Goal: Information Seeking & Learning: Check status

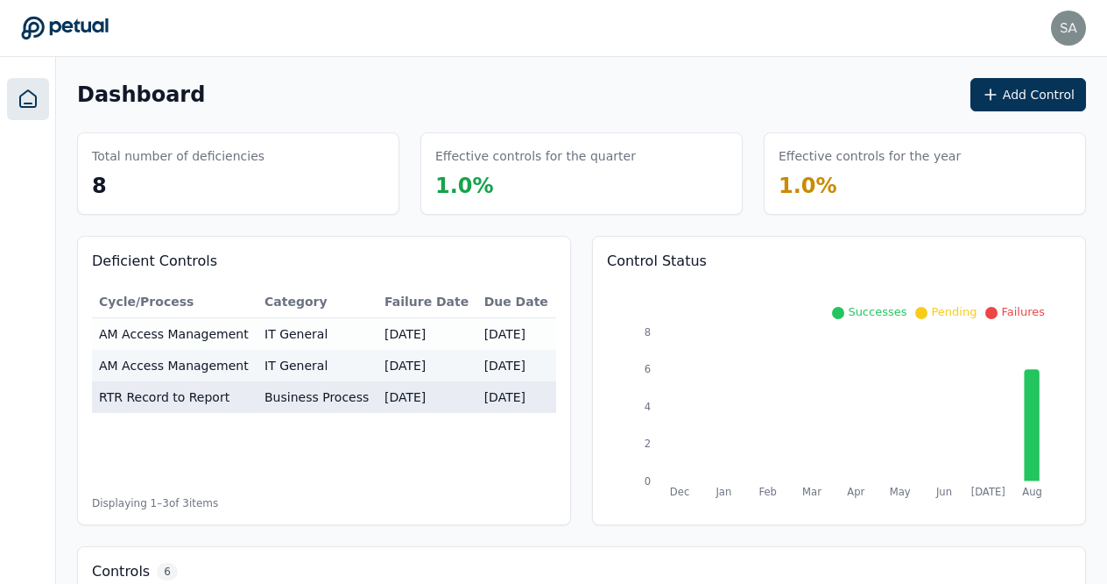
click at [160, 394] on td "RTR Record to Report" at bounding box center [175, 397] width 166 height 32
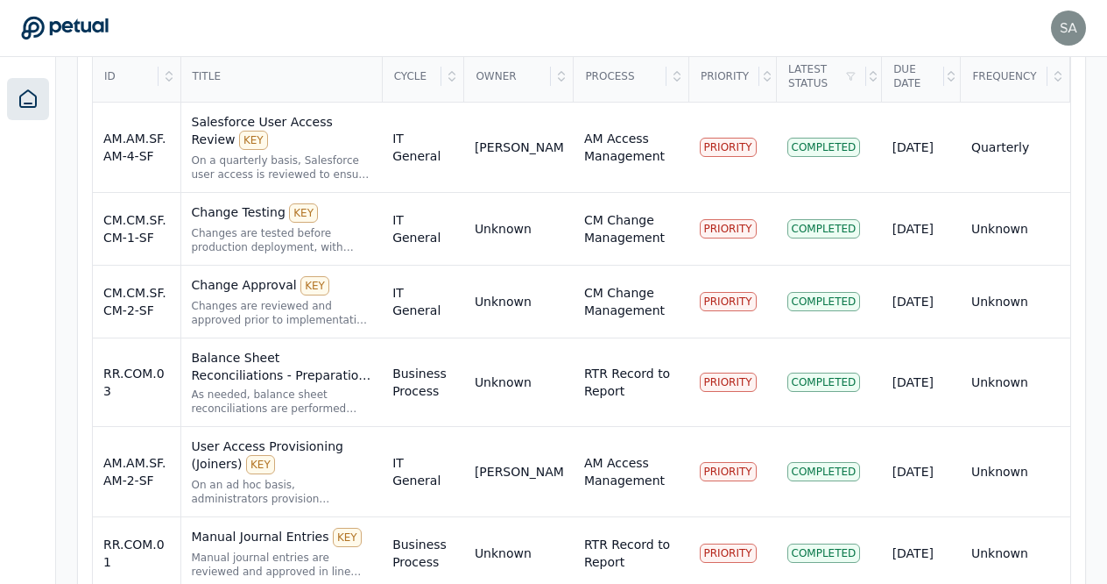
scroll to position [672, 0]
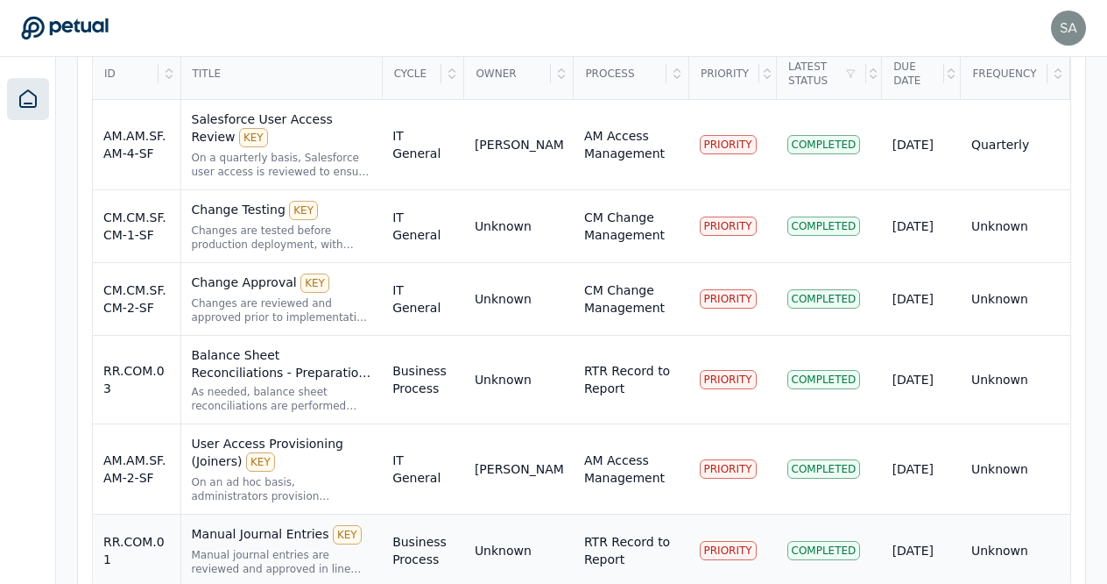
click at [258, 514] on td "Manual Journal Entries KEY Manual journal entries are reviewed and approved in …" at bounding box center [281, 550] width 202 height 73
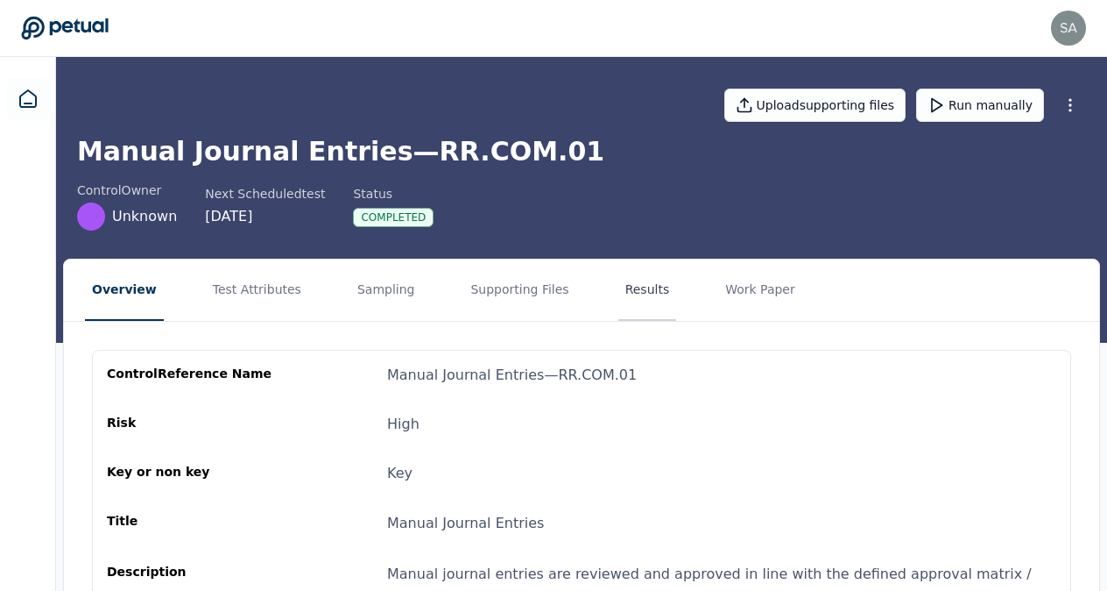
click at [619, 298] on button "Results" at bounding box center [648, 289] width 59 height 61
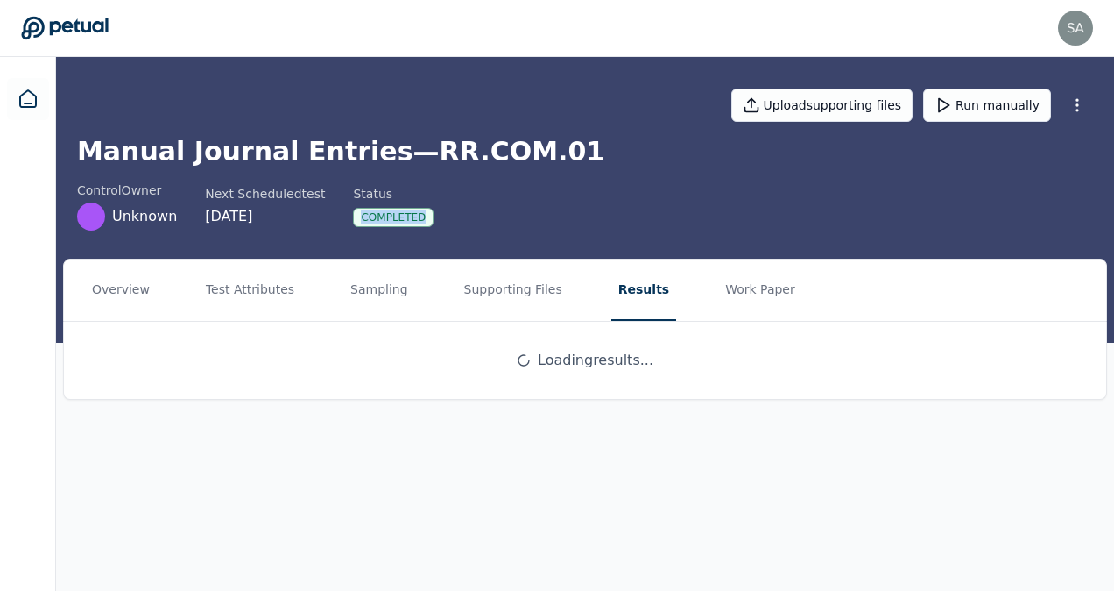
drag, startPoint x: 1112, startPoint y: 175, endPoint x: 1107, endPoint y: 248, distance: 72.9
click at [1107, 248] on div "Upload supporting files Run manually Manual Journal Entries — RR.COM.01 control…" at bounding box center [585, 200] width 1058 height 286
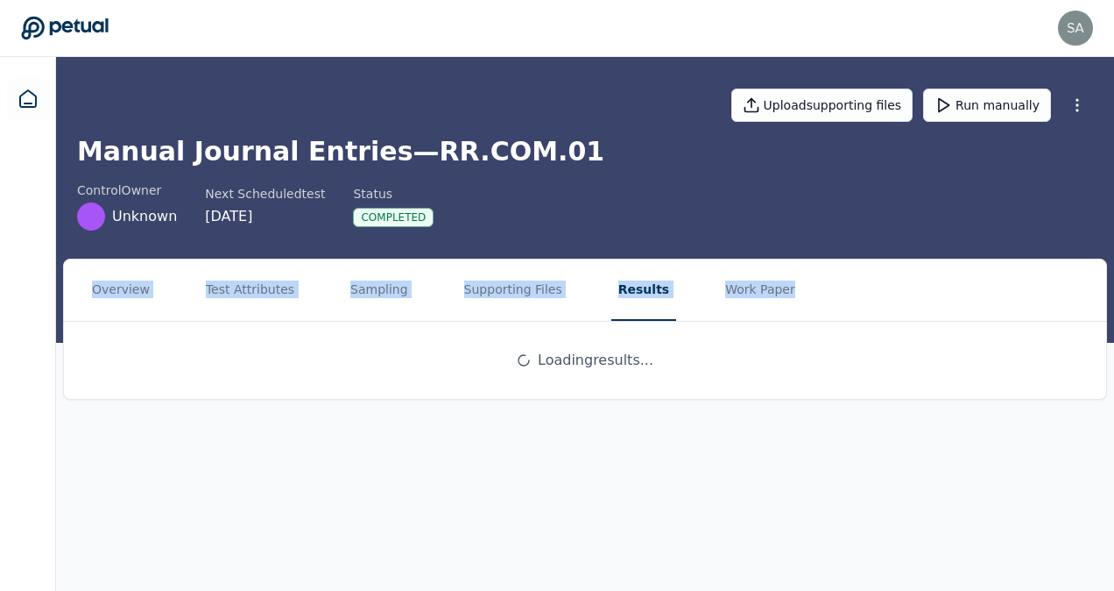
drag, startPoint x: 1107, startPoint y: 248, endPoint x: 1113, endPoint y: 302, distance: 54.6
click at [1113, 302] on main "Upload supporting files Run manually Manual Journal Entries — RR.COM.01 control…" at bounding box center [585, 324] width 1058 height 534
click at [824, 203] on div "control Owner Unknown Next Scheduled test 9/29/2025 Status Completed" at bounding box center [585, 205] width 1016 height 49
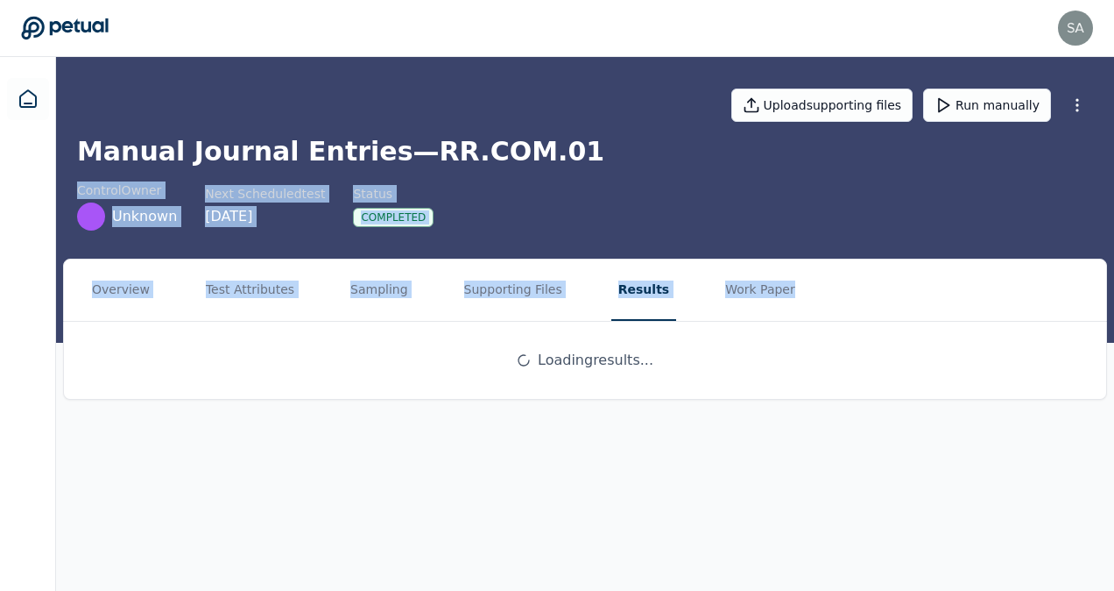
drag, startPoint x: 1113, startPoint y: 146, endPoint x: 1107, endPoint y: 286, distance: 139.4
click at [1107, 286] on main "Upload supporting files Run manually Manual Journal Entries — RR.COM.01 control…" at bounding box center [585, 324] width 1058 height 534
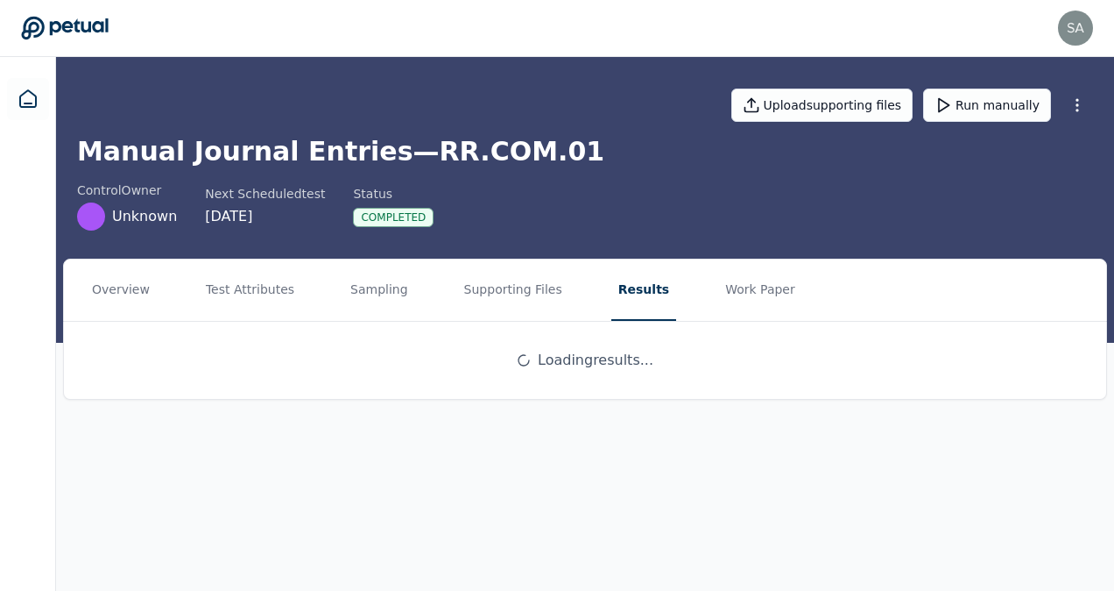
drag, startPoint x: 1107, startPoint y: 286, endPoint x: 1109, endPoint y: 343, distance: 57.0
click at [1109, 343] on div "Overview Test Attributes Sampling Supporting Files Results Work Paper Loading r…" at bounding box center [585, 342] width 1058 height 169
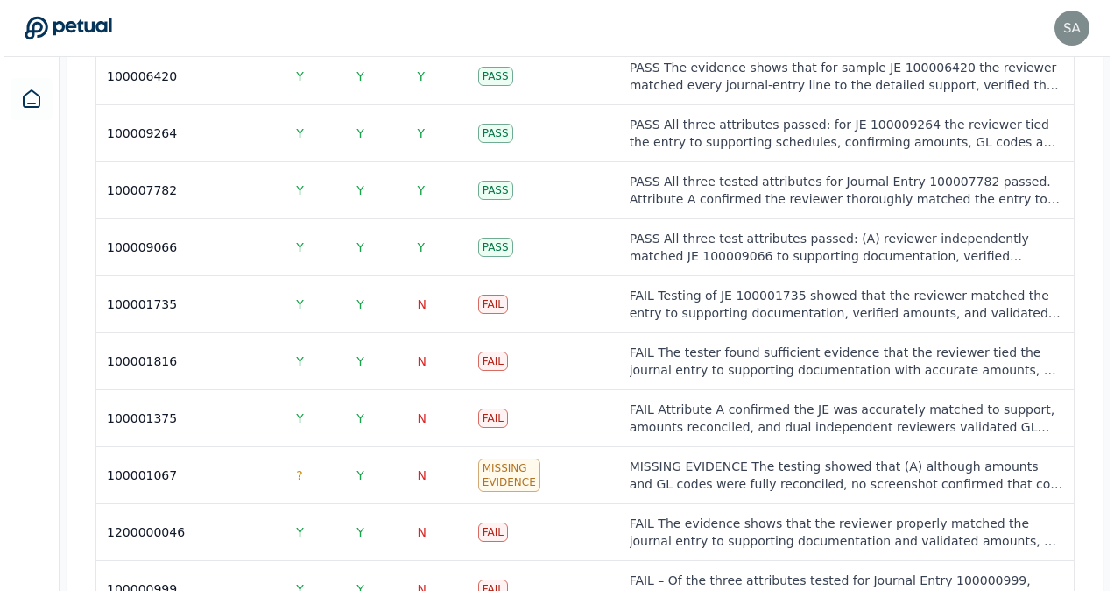
scroll to position [2649, 0]
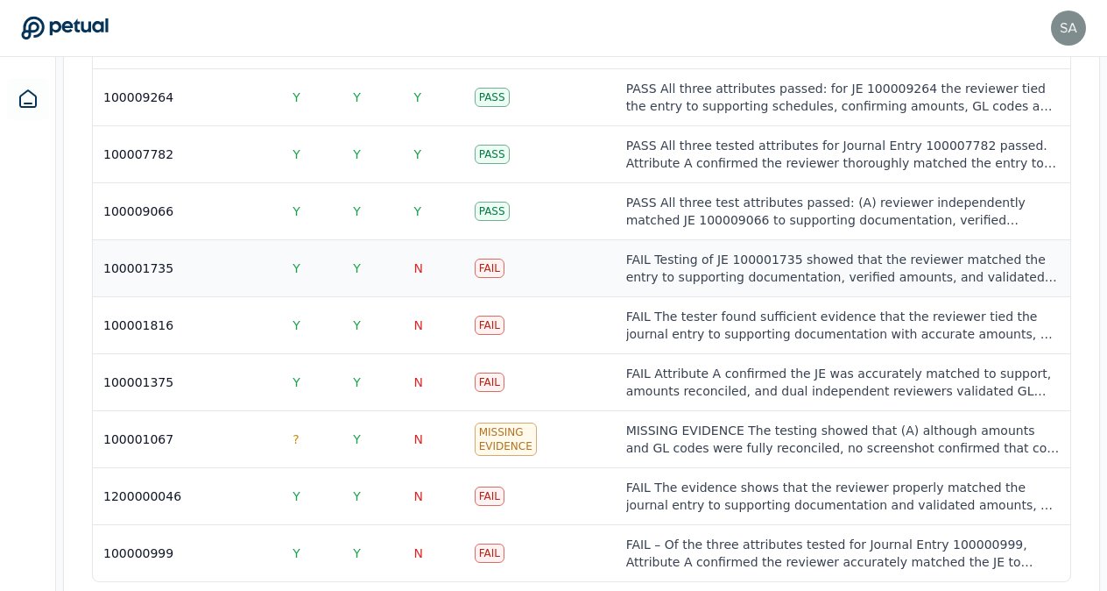
click at [761, 251] on div "FAIL Testing of JE 100001735 showed that the reviewer matched the entry to supp…" at bounding box center [843, 268] width 434 height 35
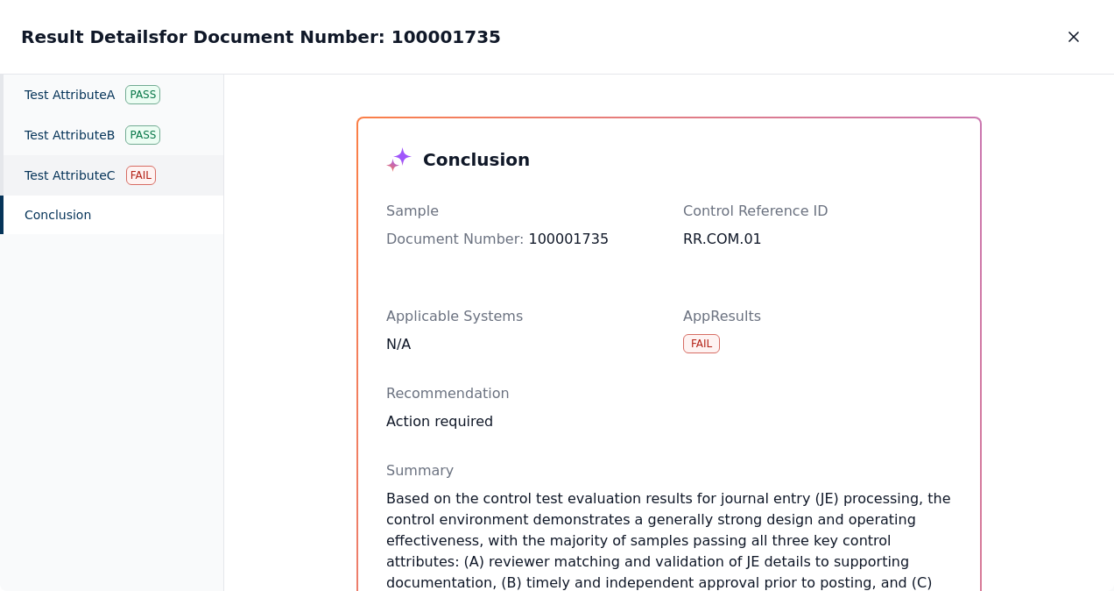
click at [132, 173] on div "Fail" at bounding box center [141, 175] width 30 height 19
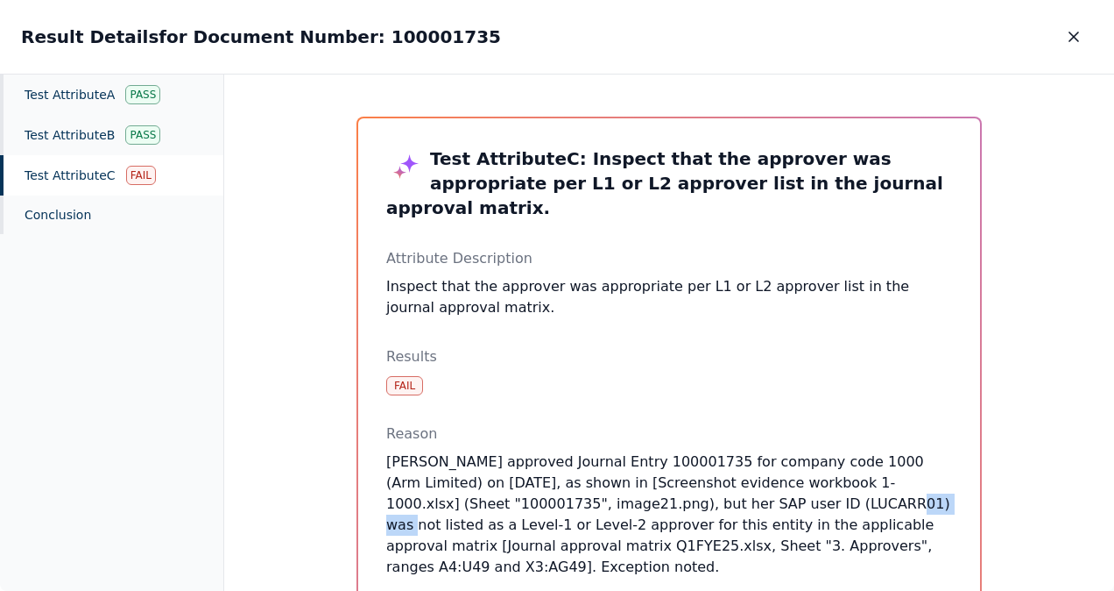
drag, startPoint x: 692, startPoint y: 480, endPoint x: 756, endPoint y: 479, distance: 64.0
click at [756, 479] on p "Lucy Henderson approved Journal Entry 100001735 for company code 1000 (Arm Limi…" at bounding box center [669, 514] width 566 height 126
copy p "LUCARR01"
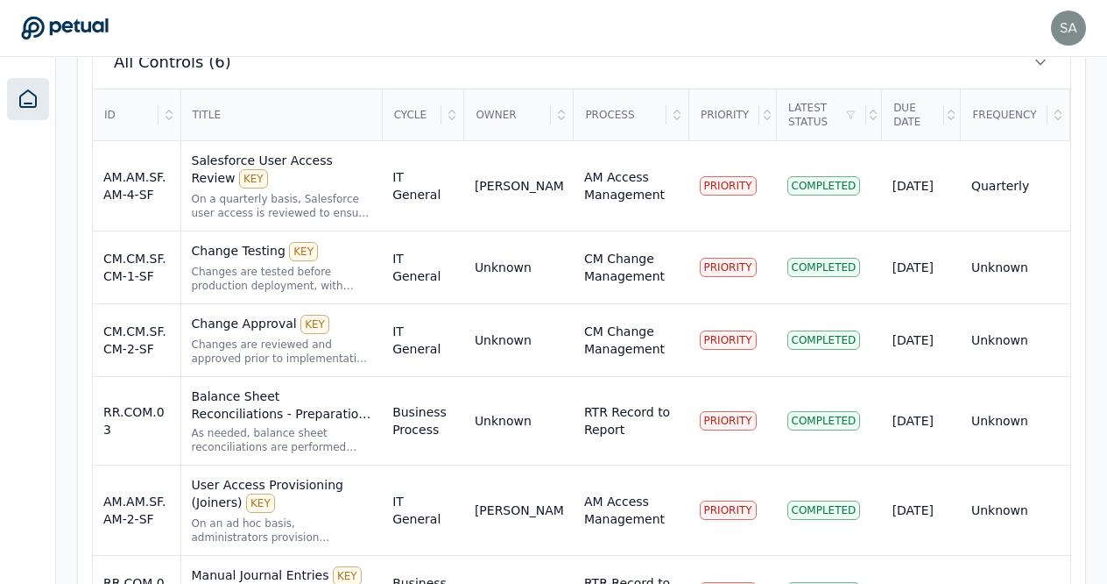
scroll to position [666, 0]
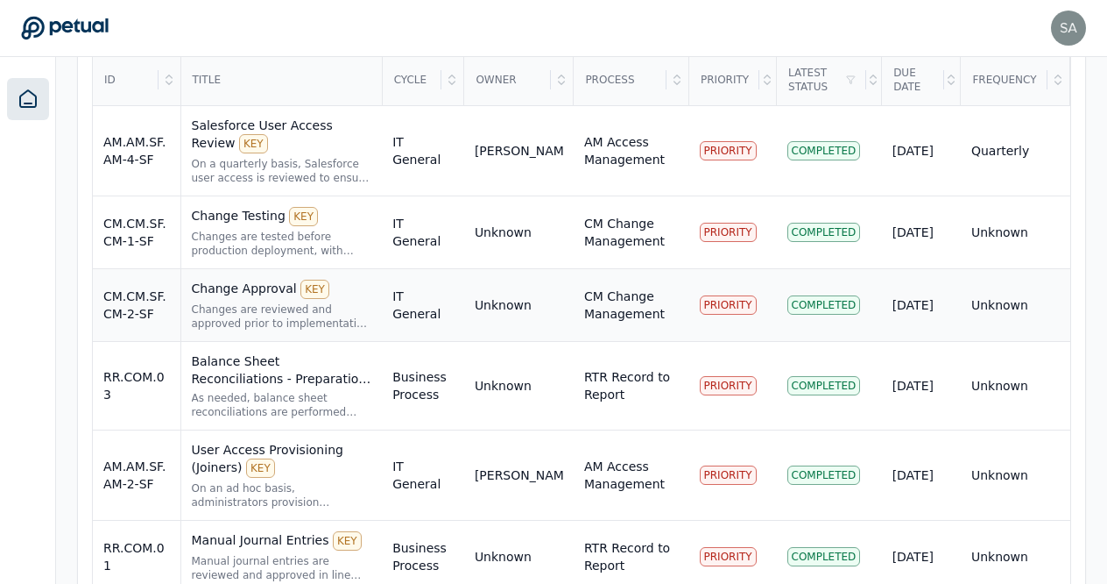
click at [233, 279] on div "Change Approval KEY" at bounding box center [282, 288] width 180 height 19
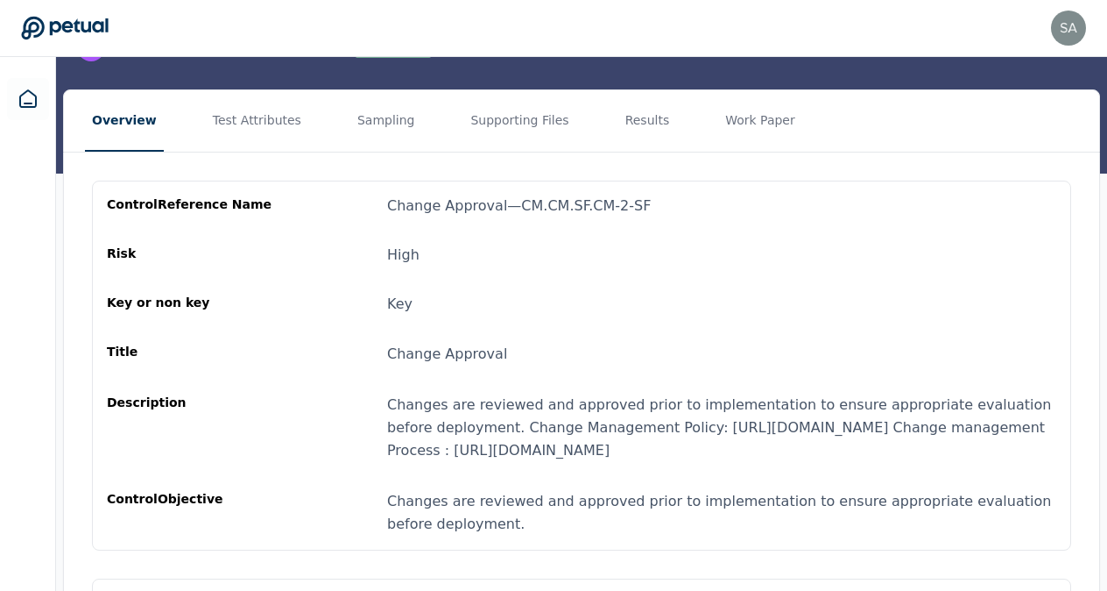
scroll to position [175, 0]
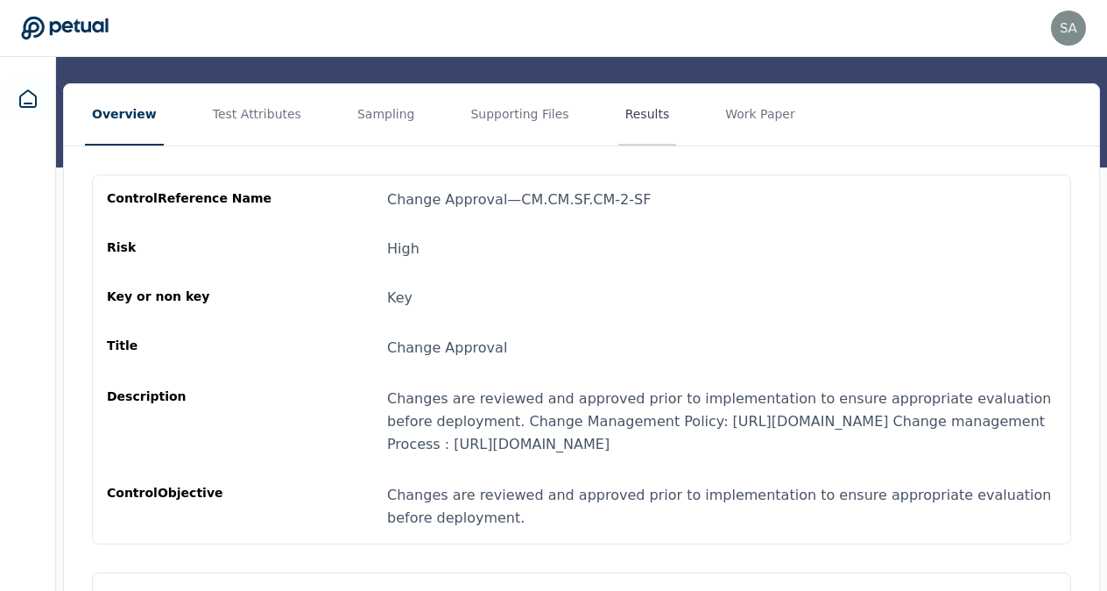
click at [619, 115] on button "Results" at bounding box center [648, 114] width 59 height 61
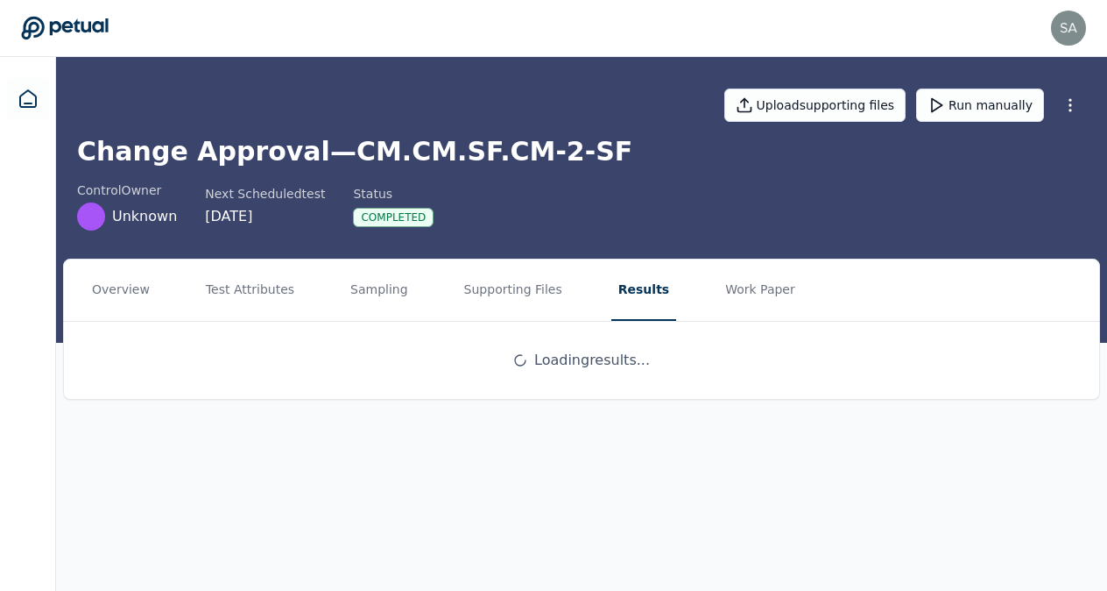
scroll to position [0, 0]
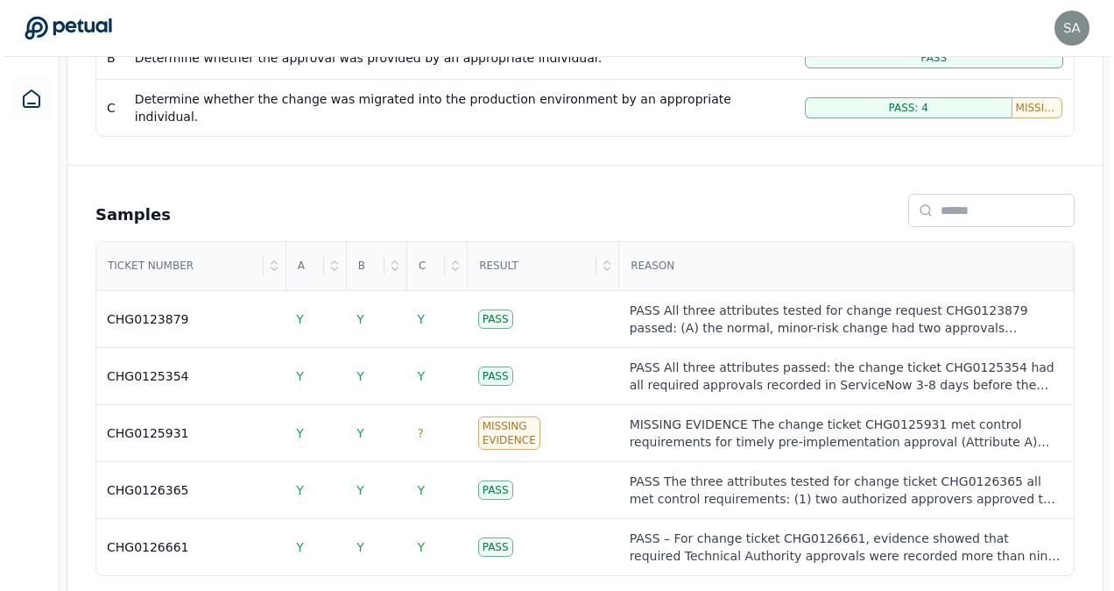
scroll to position [513, 0]
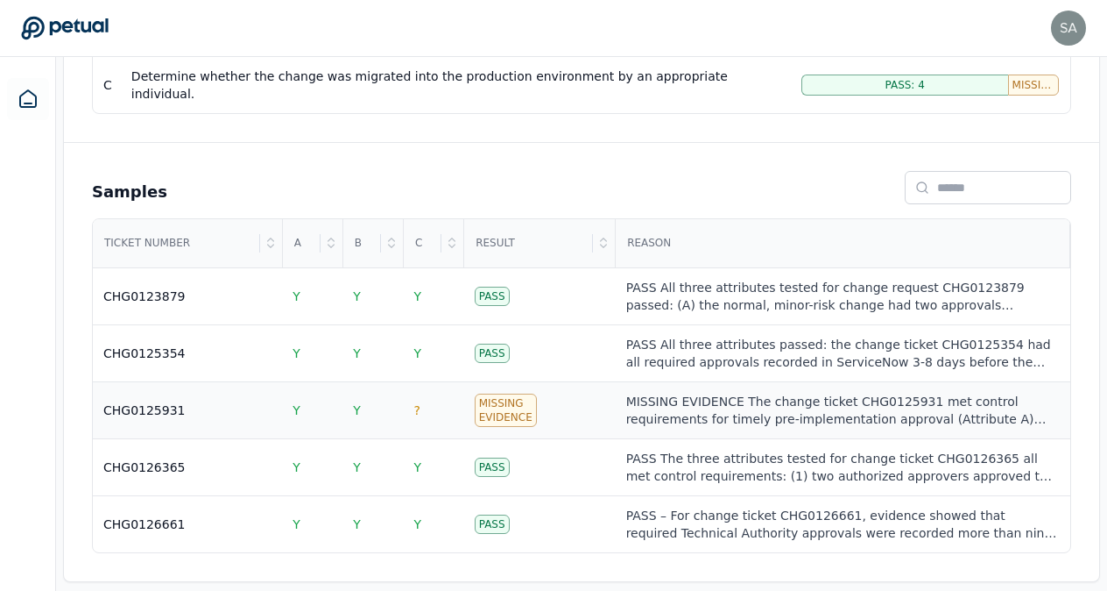
click at [494, 393] on div "Missing Evidence" at bounding box center [506, 409] width 62 height 33
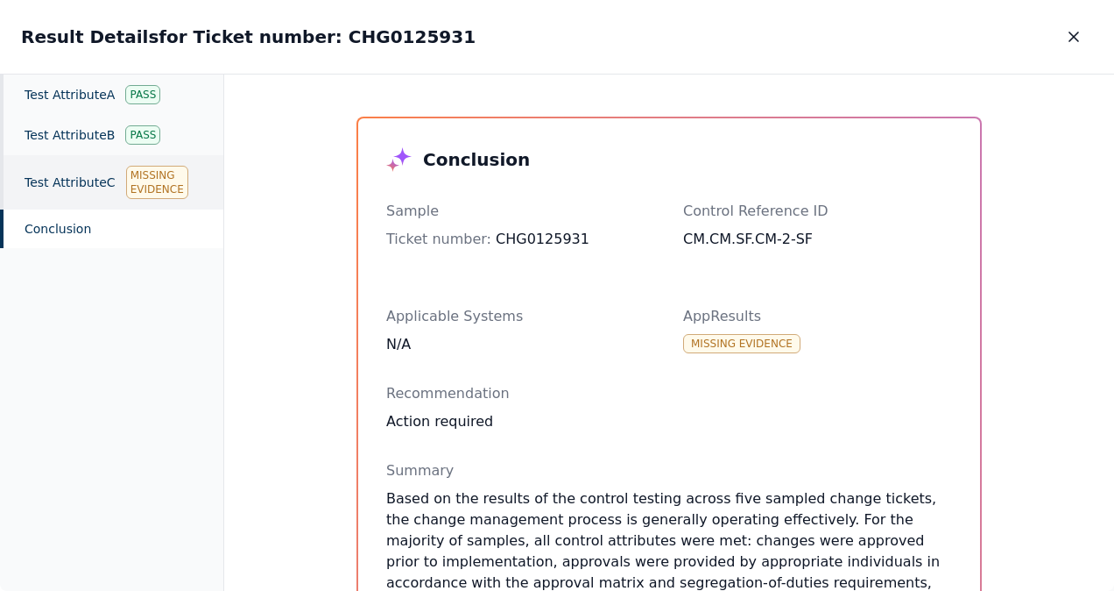
click at [142, 193] on div "Missing Evidence" at bounding box center [157, 182] width 62 height 33
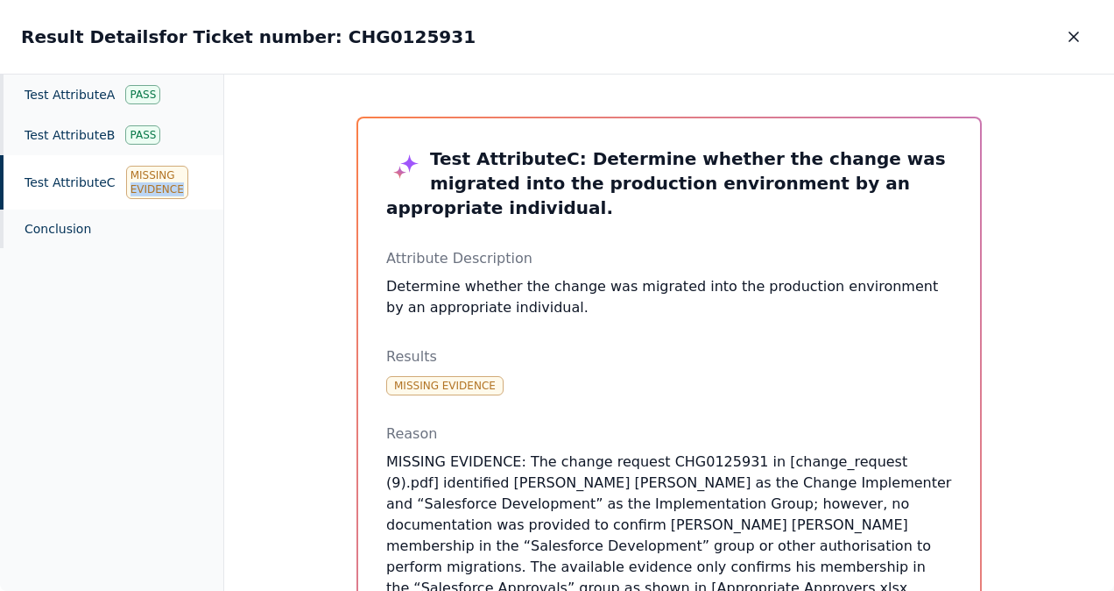
click at [142, 193] on div "Missing Evidence" at bounding box center [157, 182] width 62 height 33
drag, startPoint x: 142, startPoint y: 193, endPoint x: 143, endPoint y: 177, distance: 15.8
click at [143, 177] on div "Missing Evidence" at bounding box center [157, 182] width 62 height 33
click at [142, 192] on div "Missing Evidence" at bounding box center [157, 182] width 62 height 33
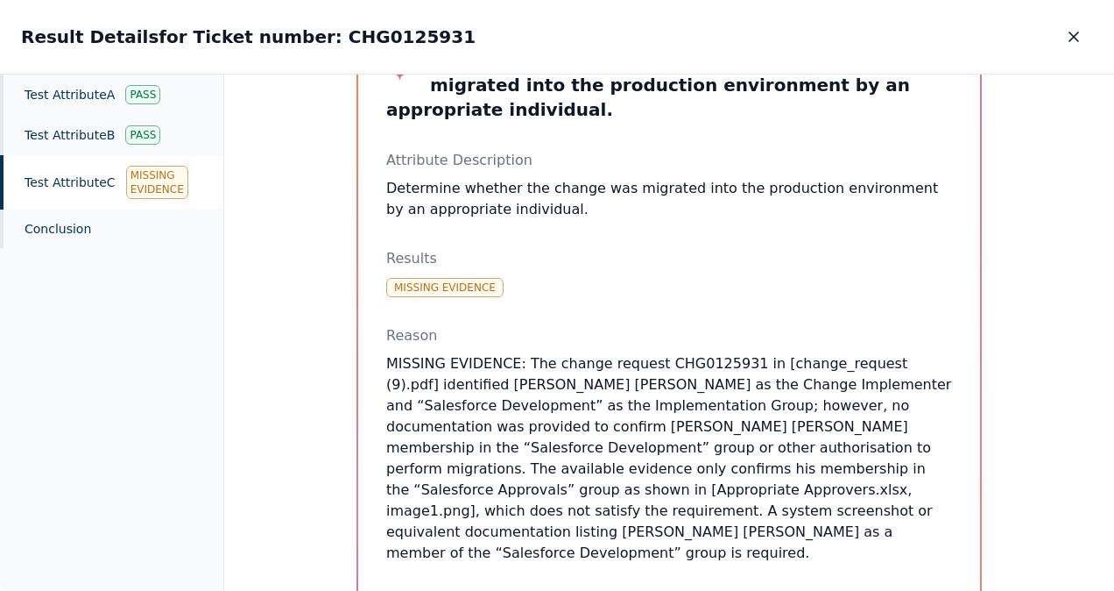
scroll to position [165, 0]
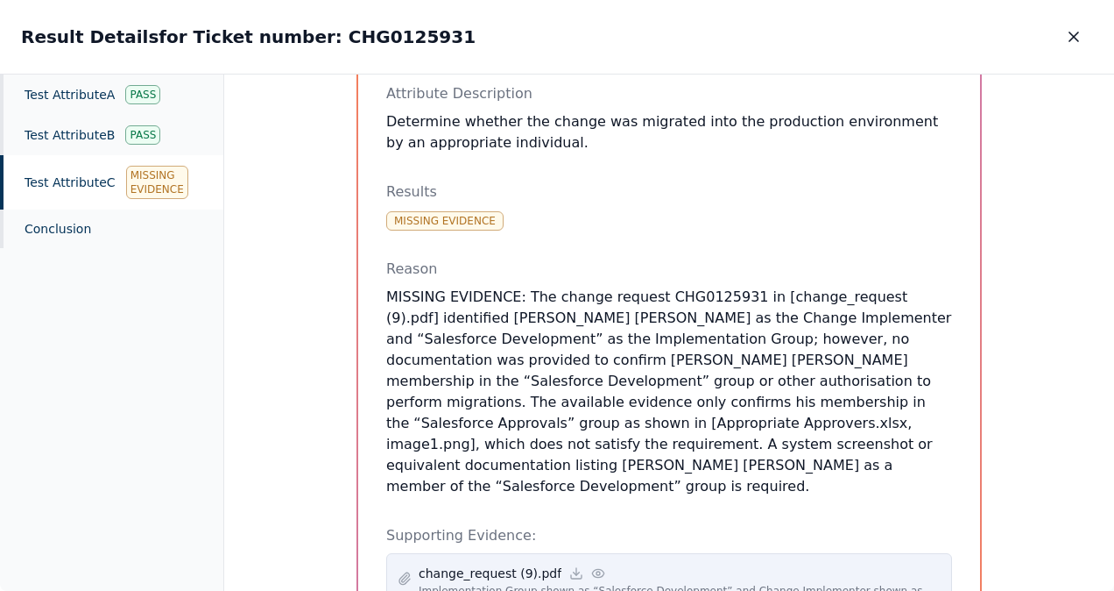
click at [492, 564] on p "change_request (9).pdf" at bounding box center [490, 573] width 143 height 18
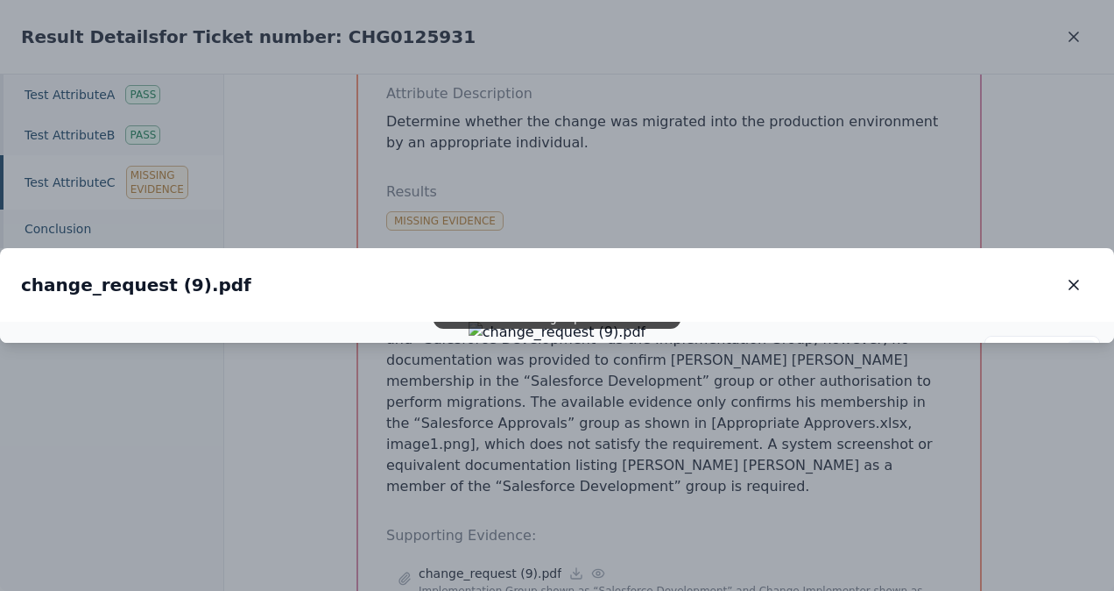
click at [1083, 353] on line at bounding box center [1081, 353] width 4 height 0
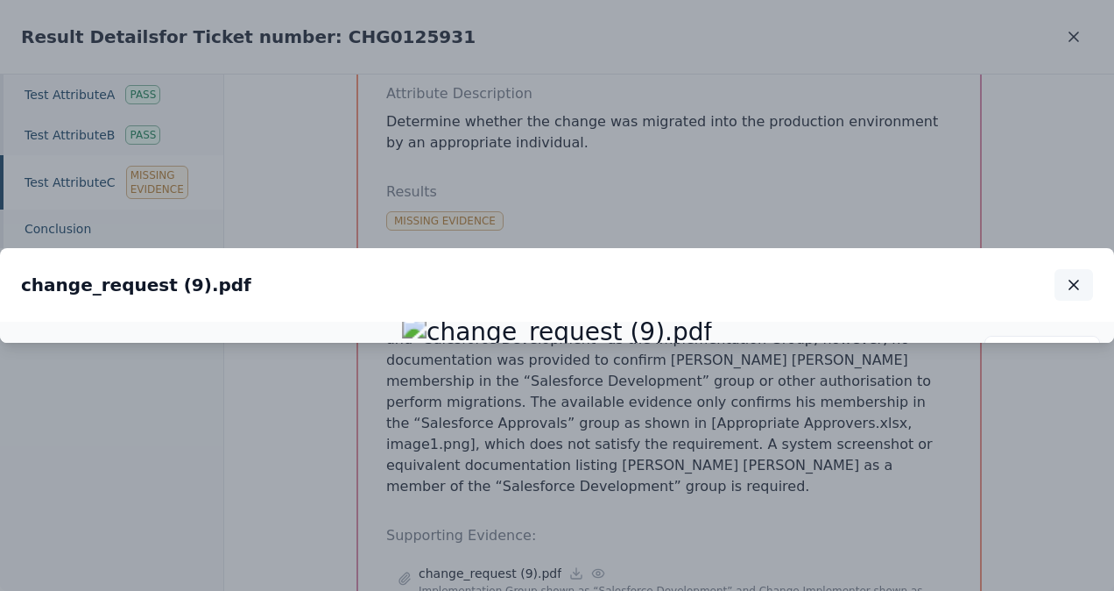
click at [1079, 276] on icon "button" at bounding box center [1074, 285] width 18 height 18
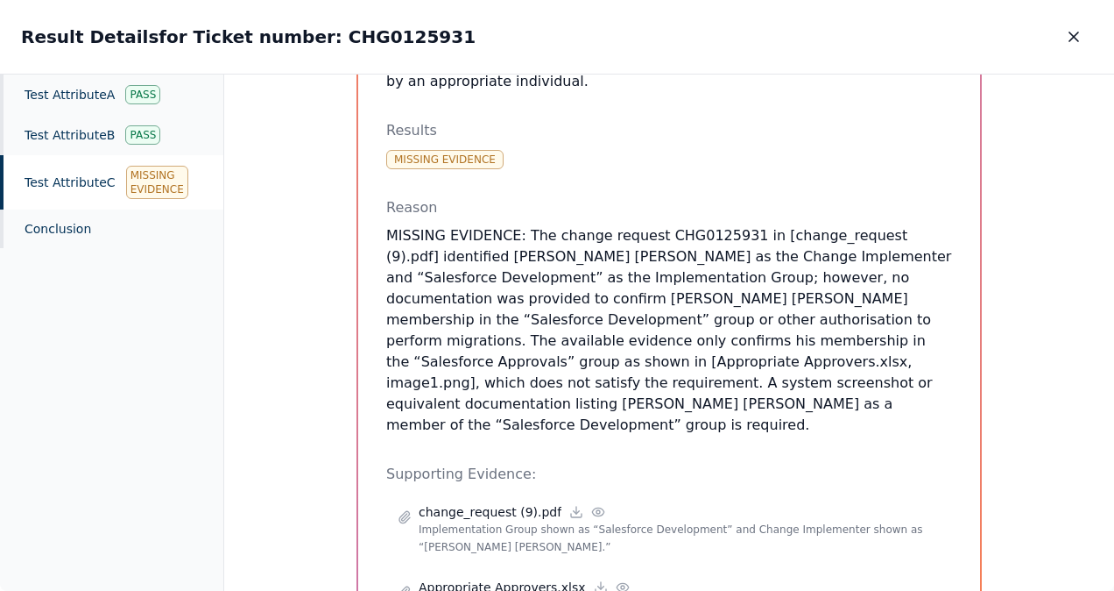
scroll to position [288, 0]
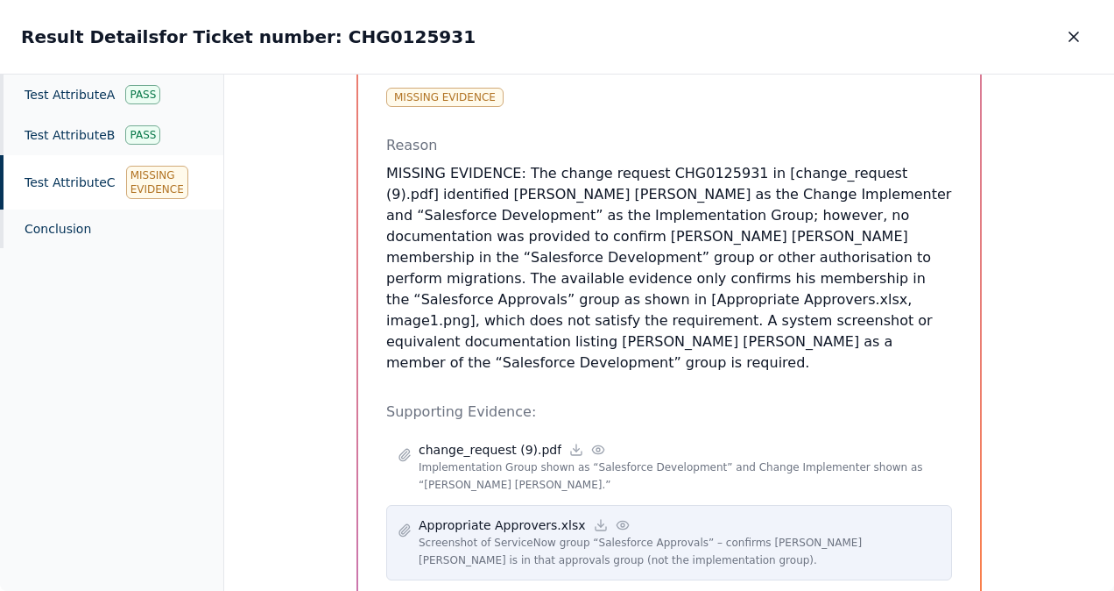
click at [483, 516] on p "Appropriate Approvers.xlsx" at bounding box center [502, 525] width 167 height 18
